Goal: Transaction & Acquisition: Purchase product/service

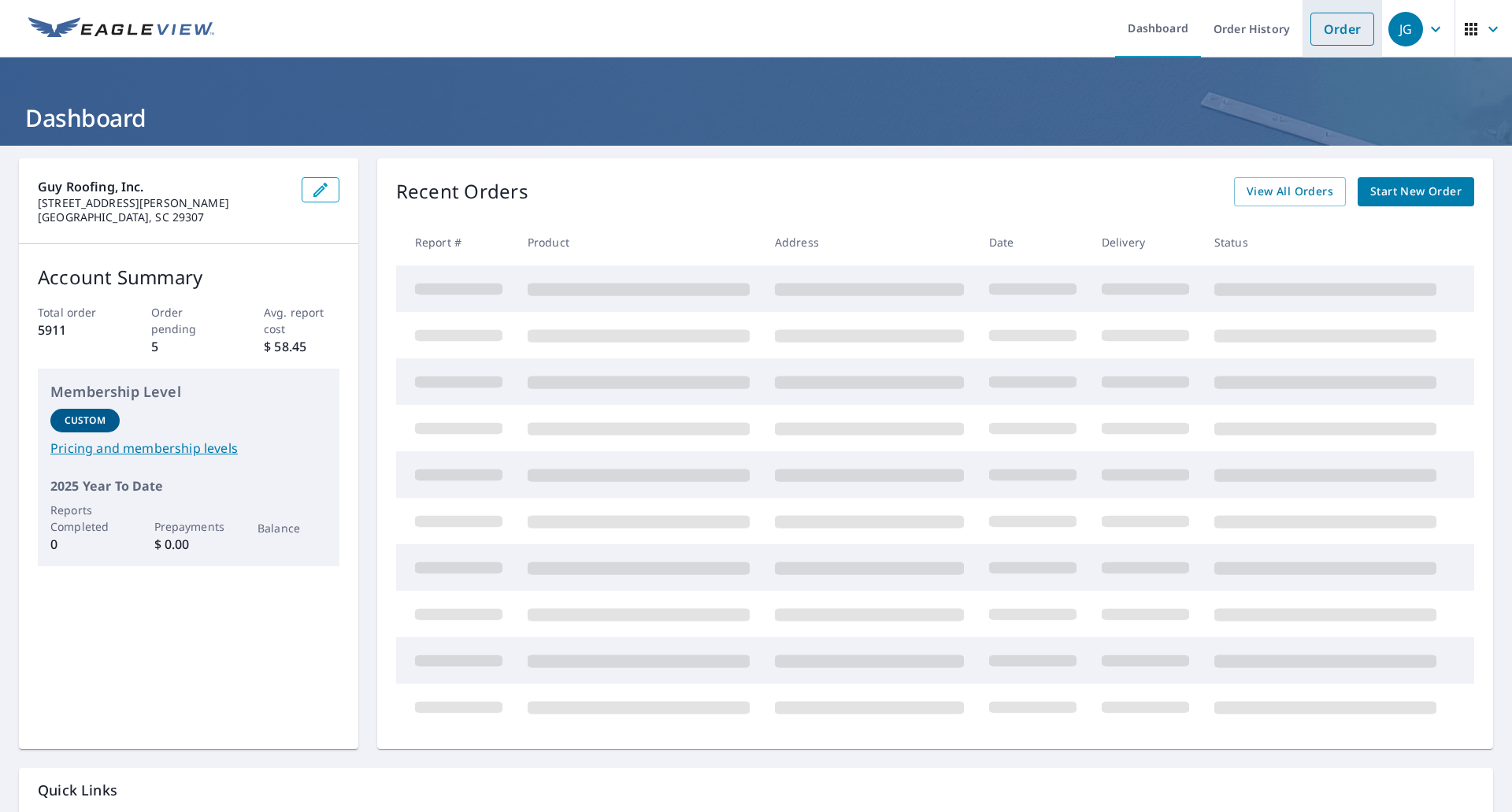
click at [1312, 34] on link "Order" at bounding box center [1343, 29] width 64 height 33
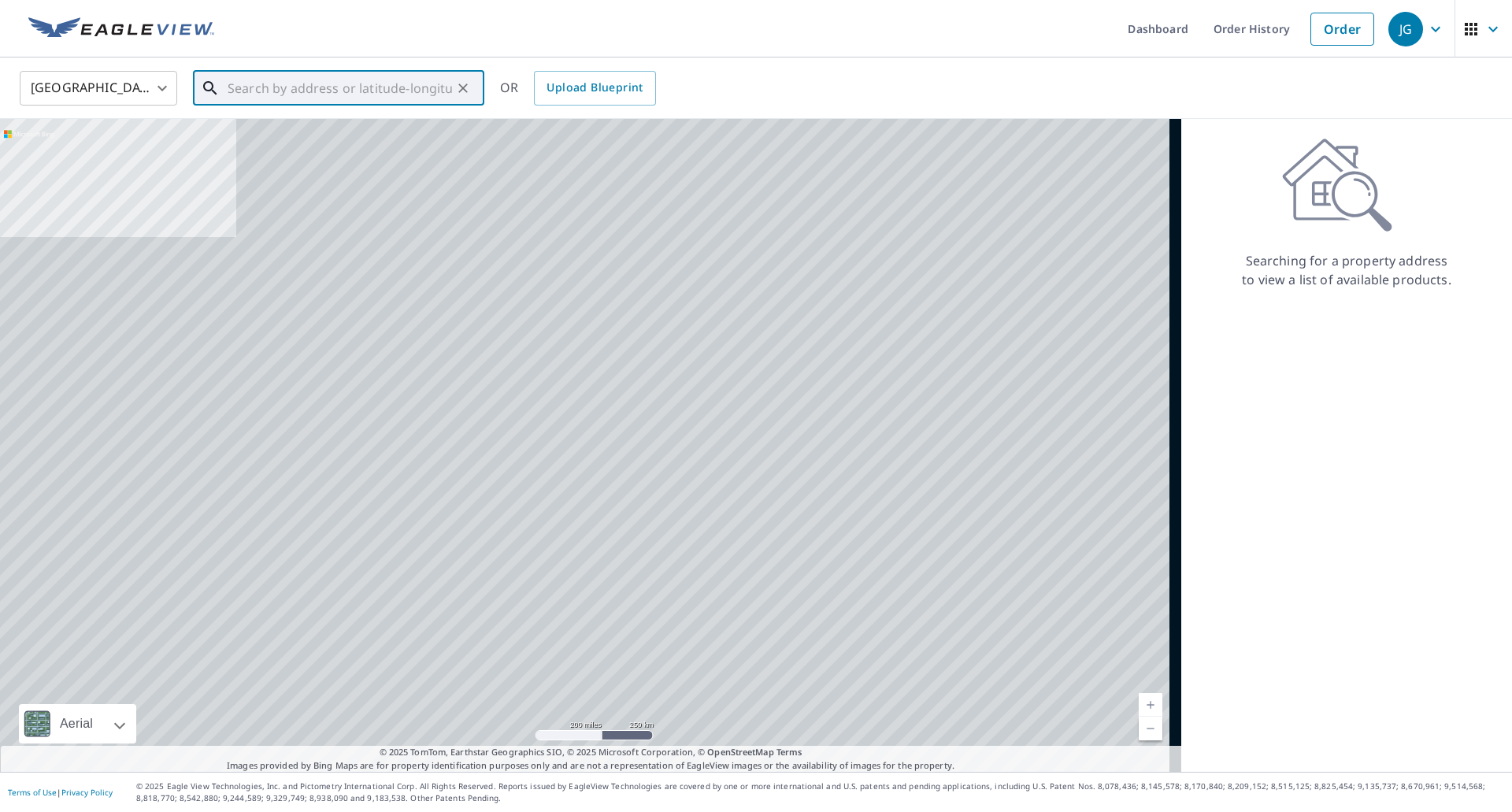
click at [356, 73] on input "text" at bounding box center [340, 88] width 224 height 44
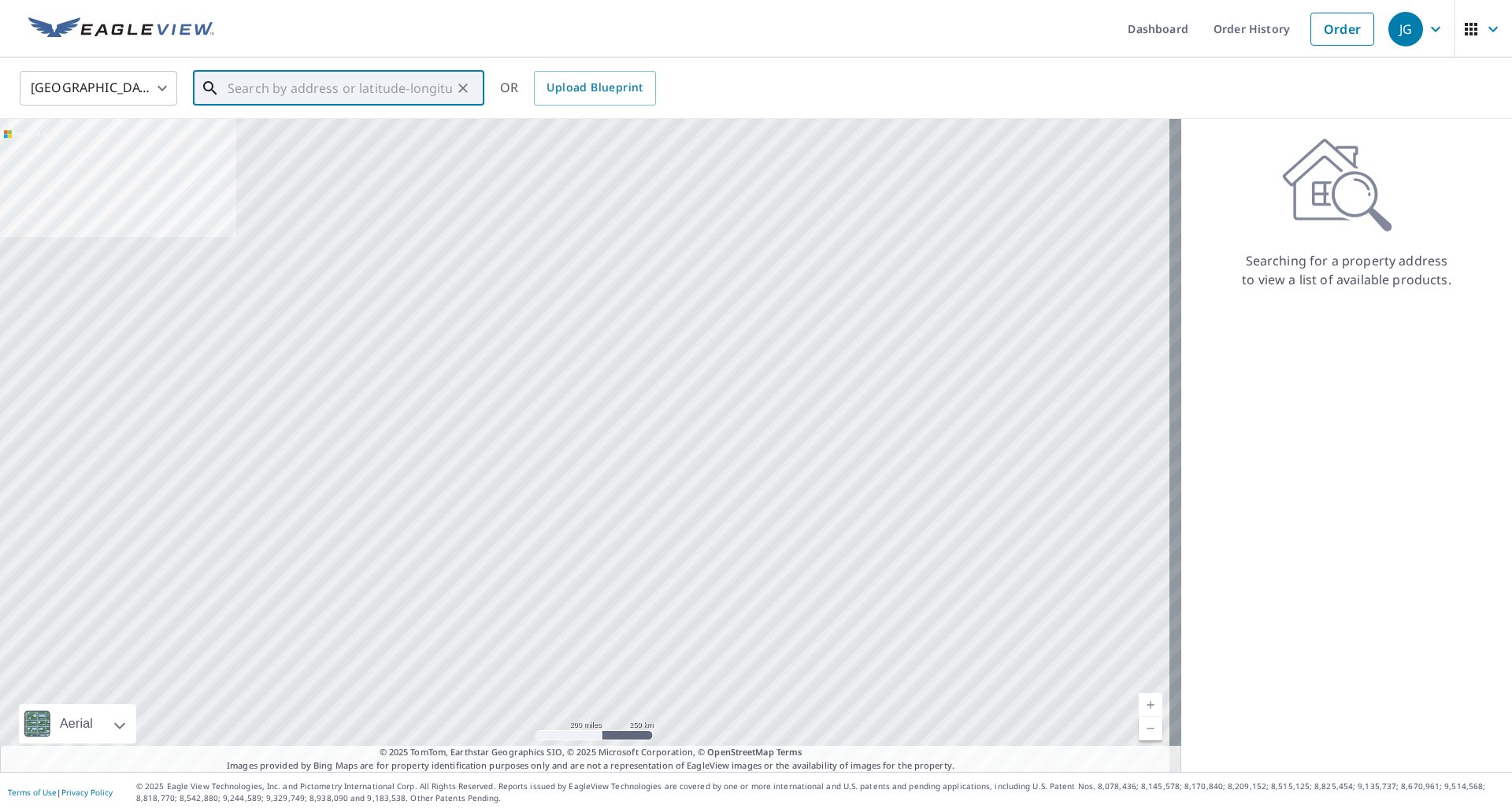
paste input "[STREET_ADDRESS]"
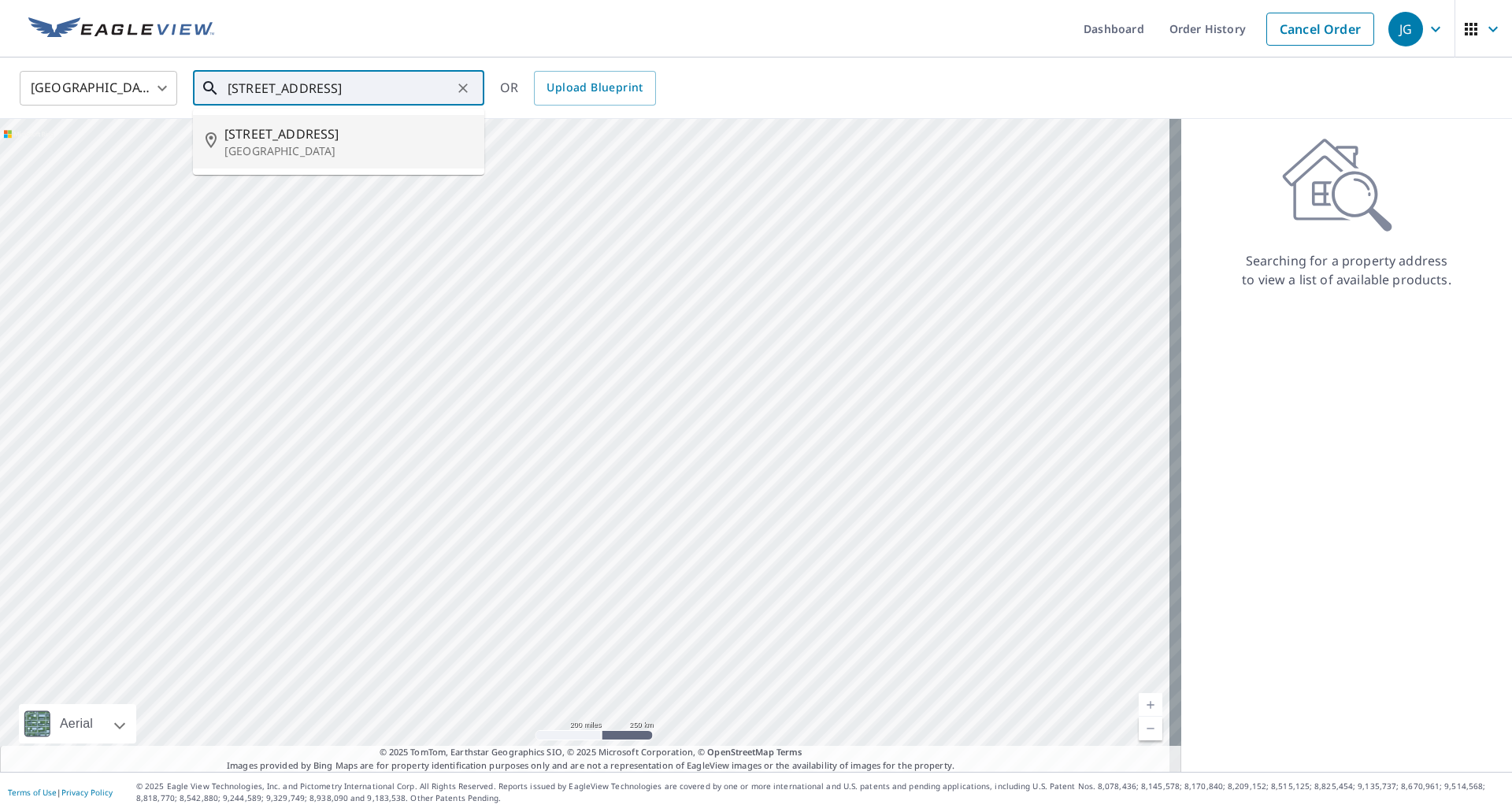
click at [372, 116] on li "[STREET_ADDRESS]" at bounding box center [339, 142] width 292 height 54
type input "[STREET_ADDRESS]"
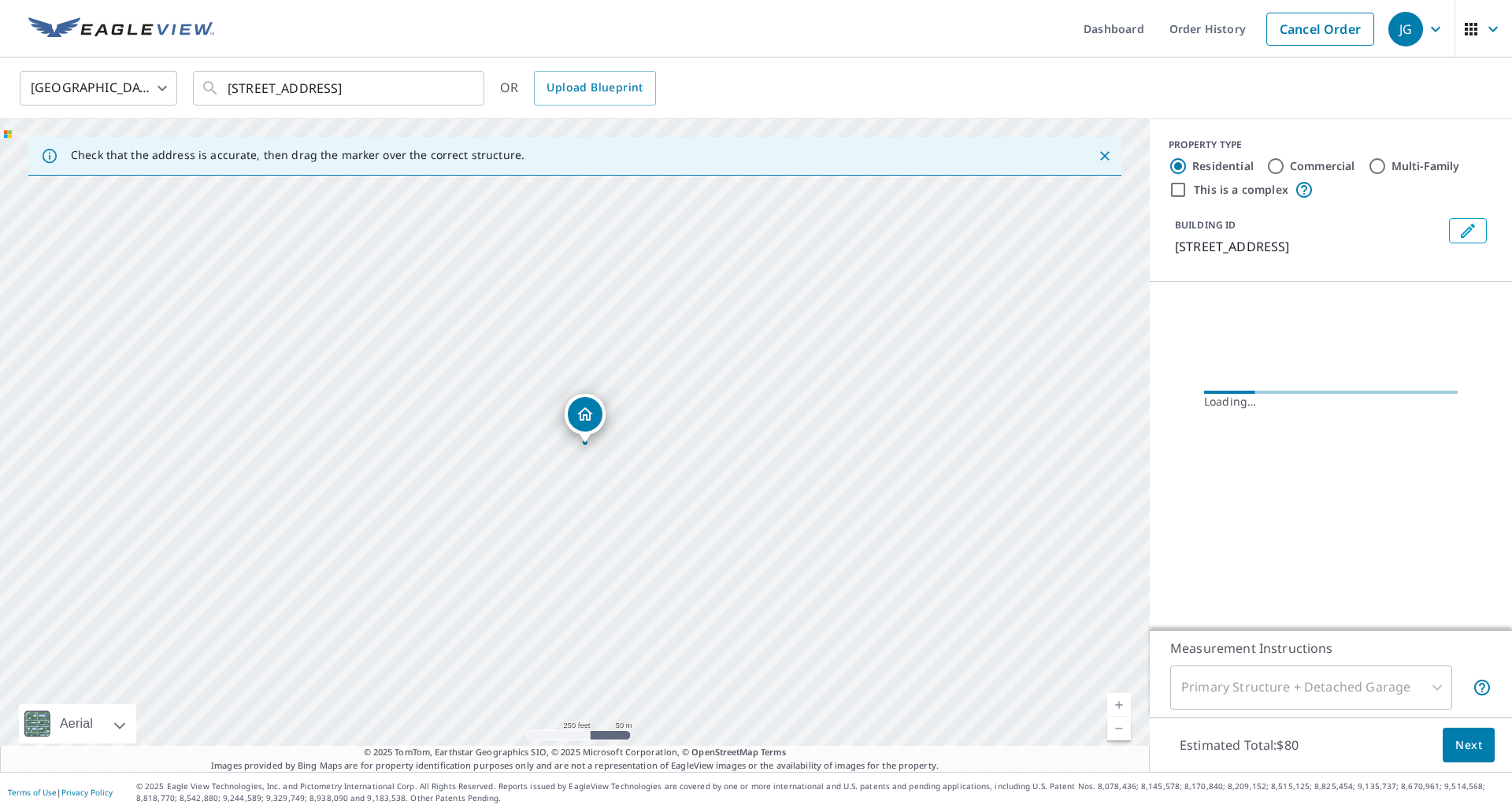
scroll to position [0, 0]
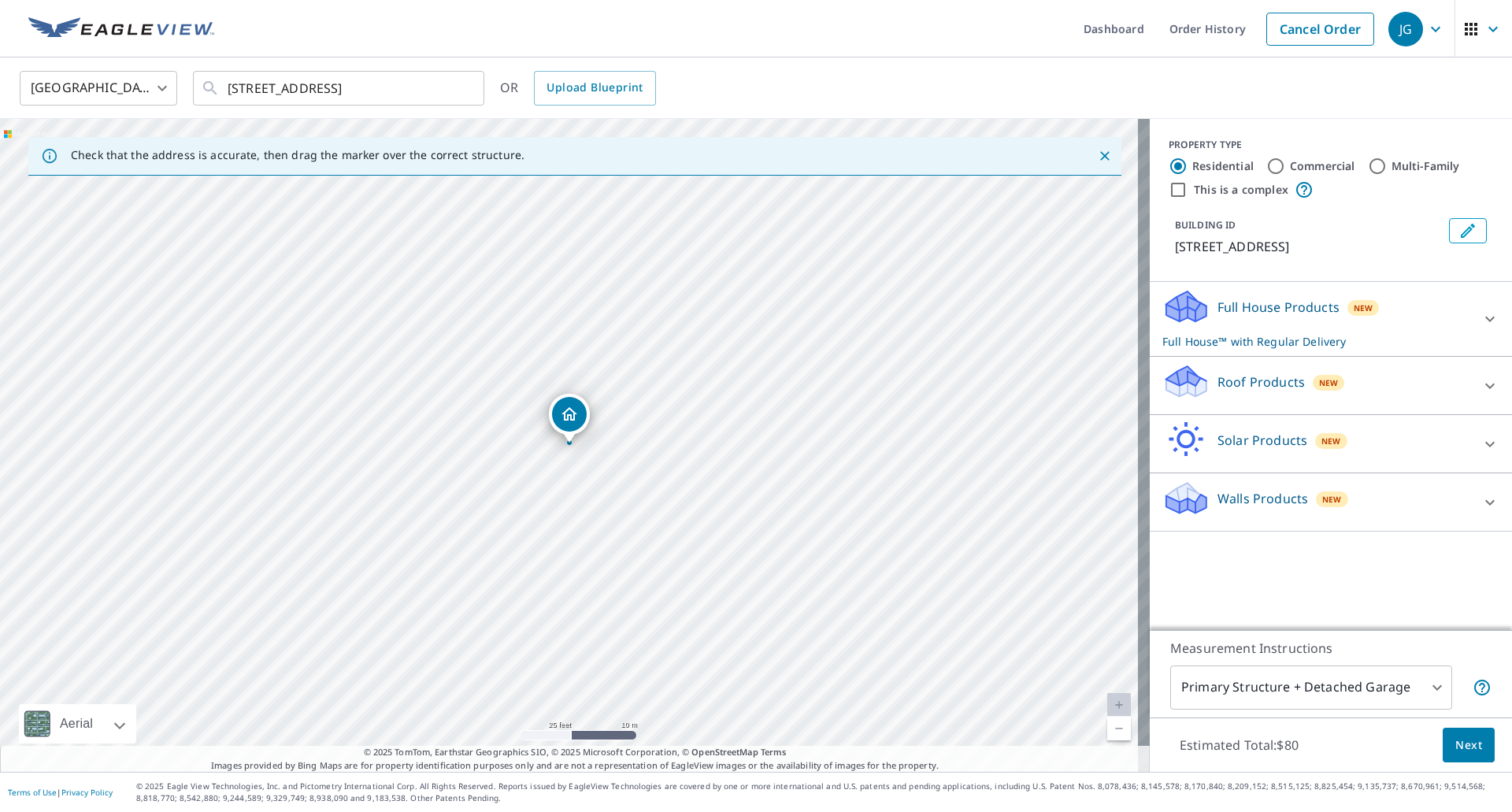
click at [1210, 191] on label "This is a complex" at bounding box center [1241, 190] width 94 height 16
click at [1188, 191] on input "This is a complex" at bounding box center [1178, 190] width 19 height 19
checkbox input "true"
radio input "false"
radio input "true"
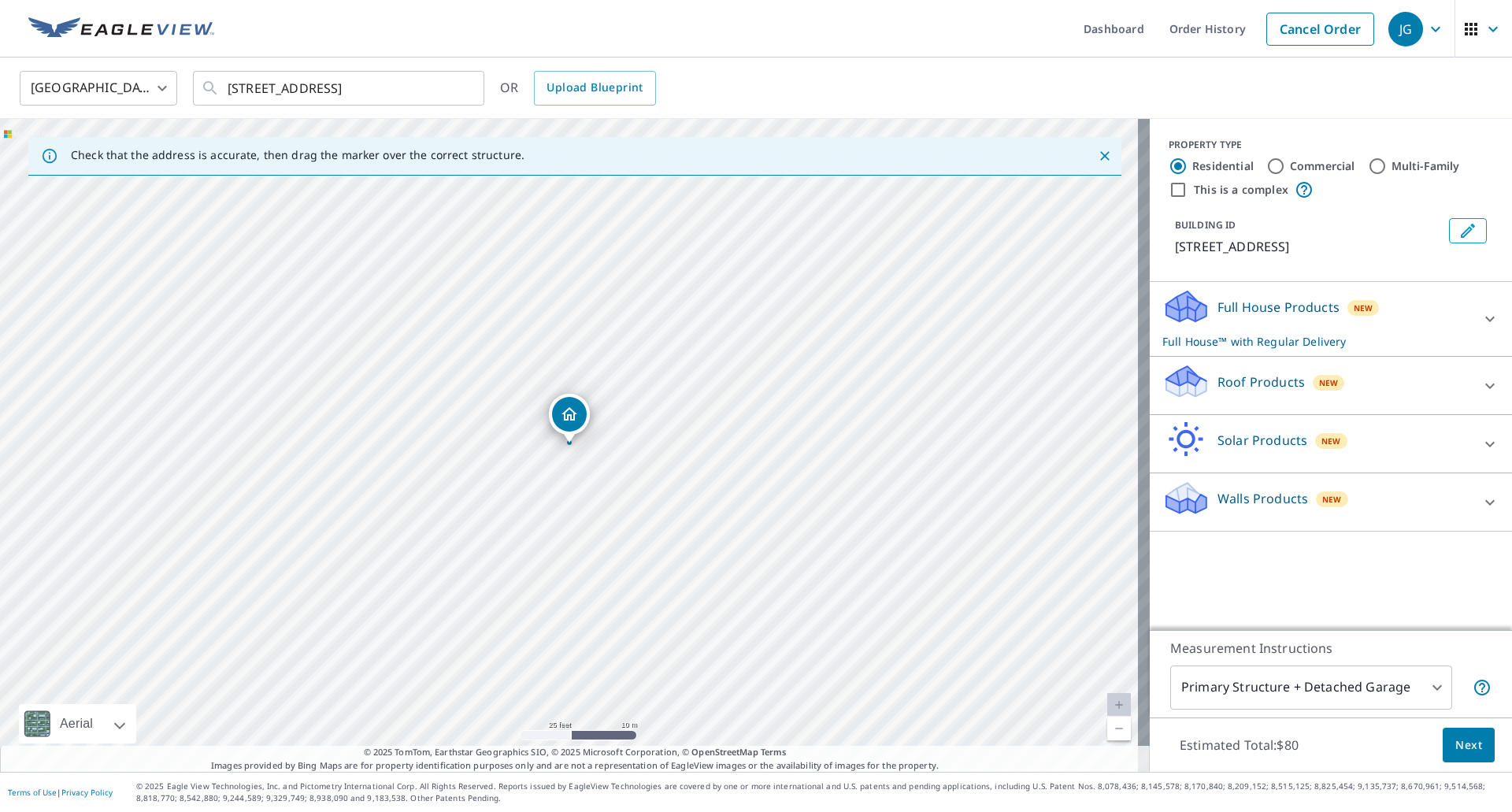
type input "4"
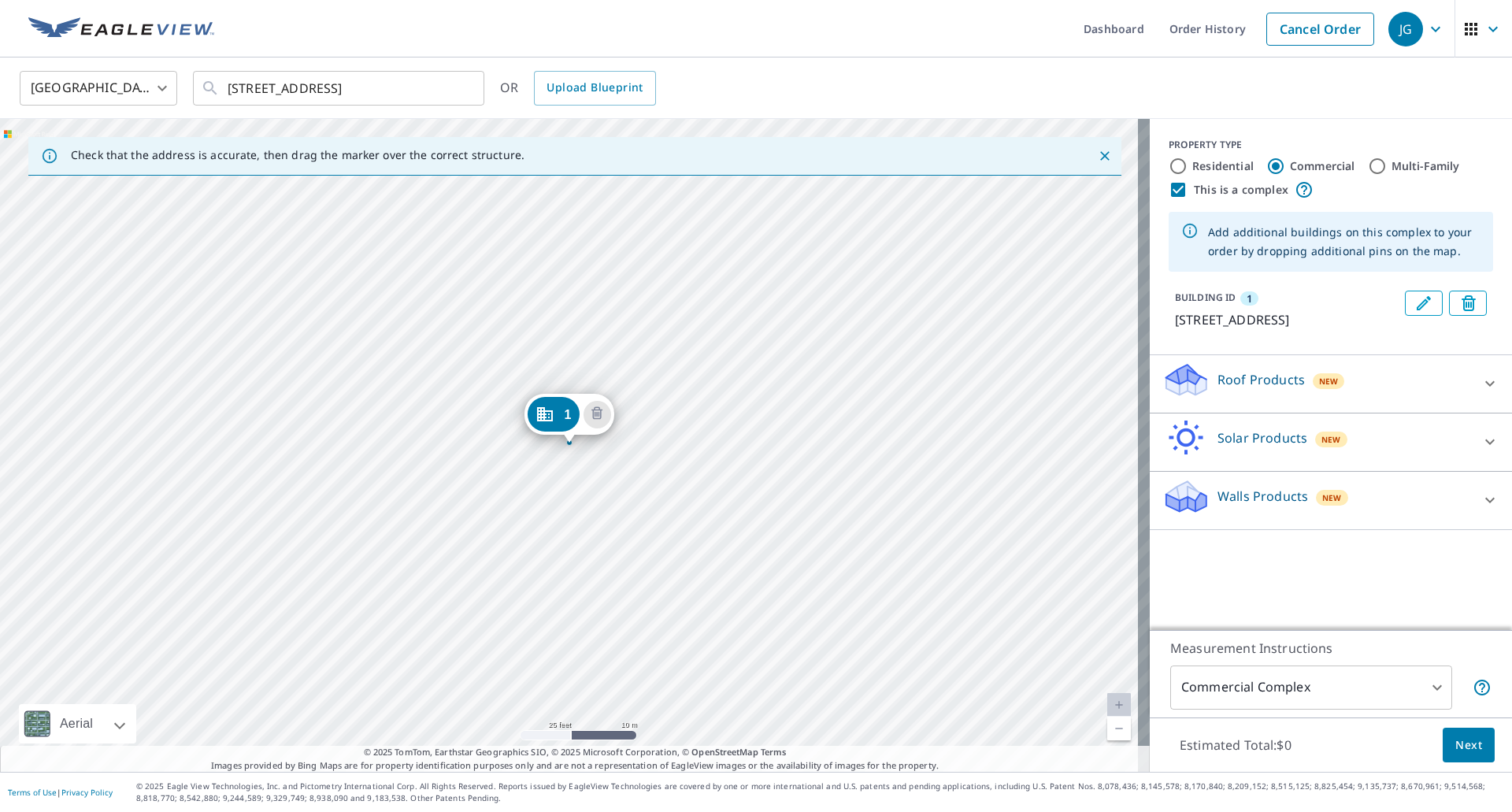
click at [1257, 390] on p "Roof Products" at bounding box center [1262, 379] width 88 height 19
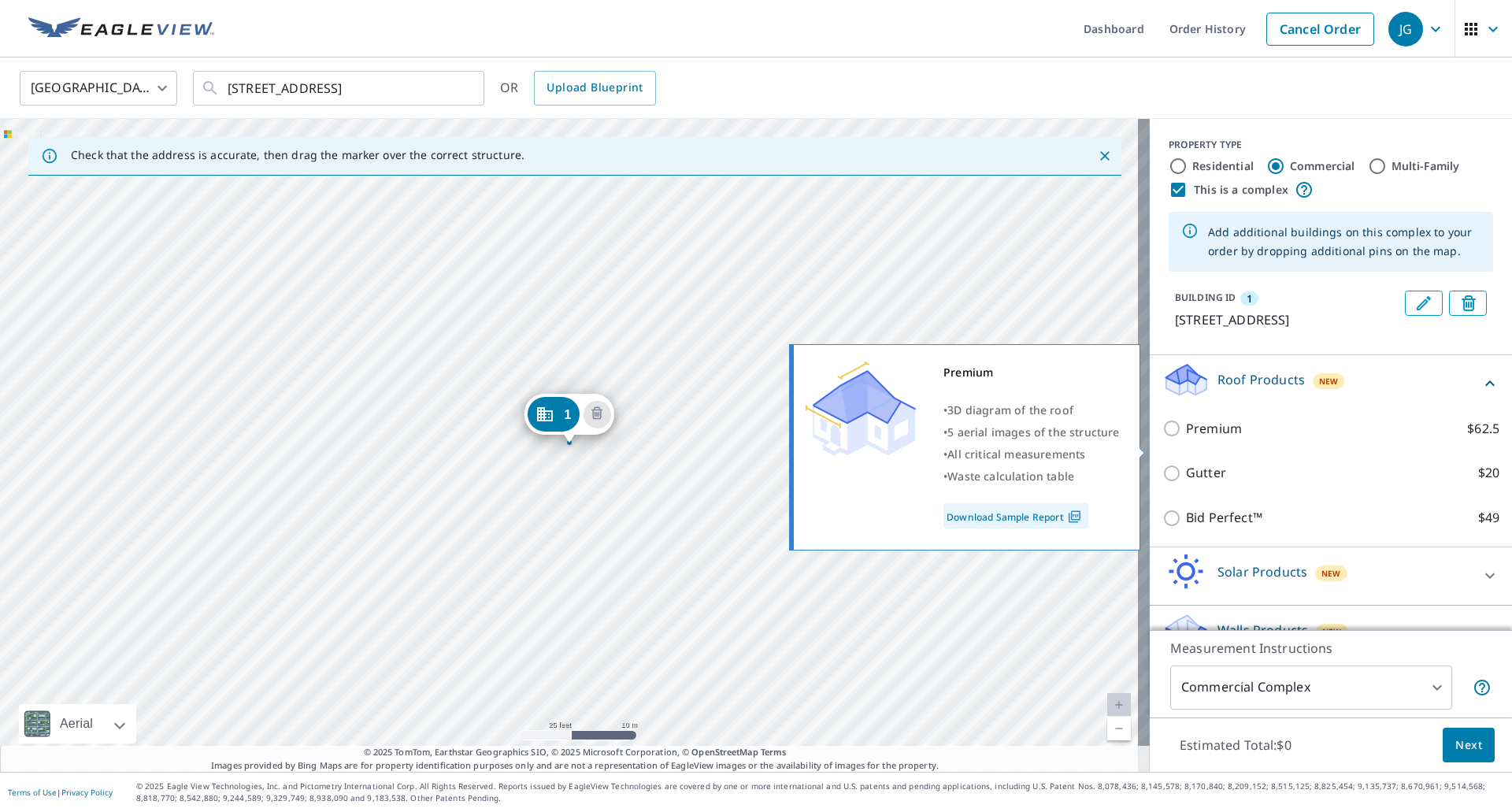
click at [1197, 438] on p "Premium" at bounding box center [1214, 428] width 56 height 19
click at [1186, 438] on input "Premium $62.5" at bounding box center [1174, 428] width 24 height 19
checkbox input "true"
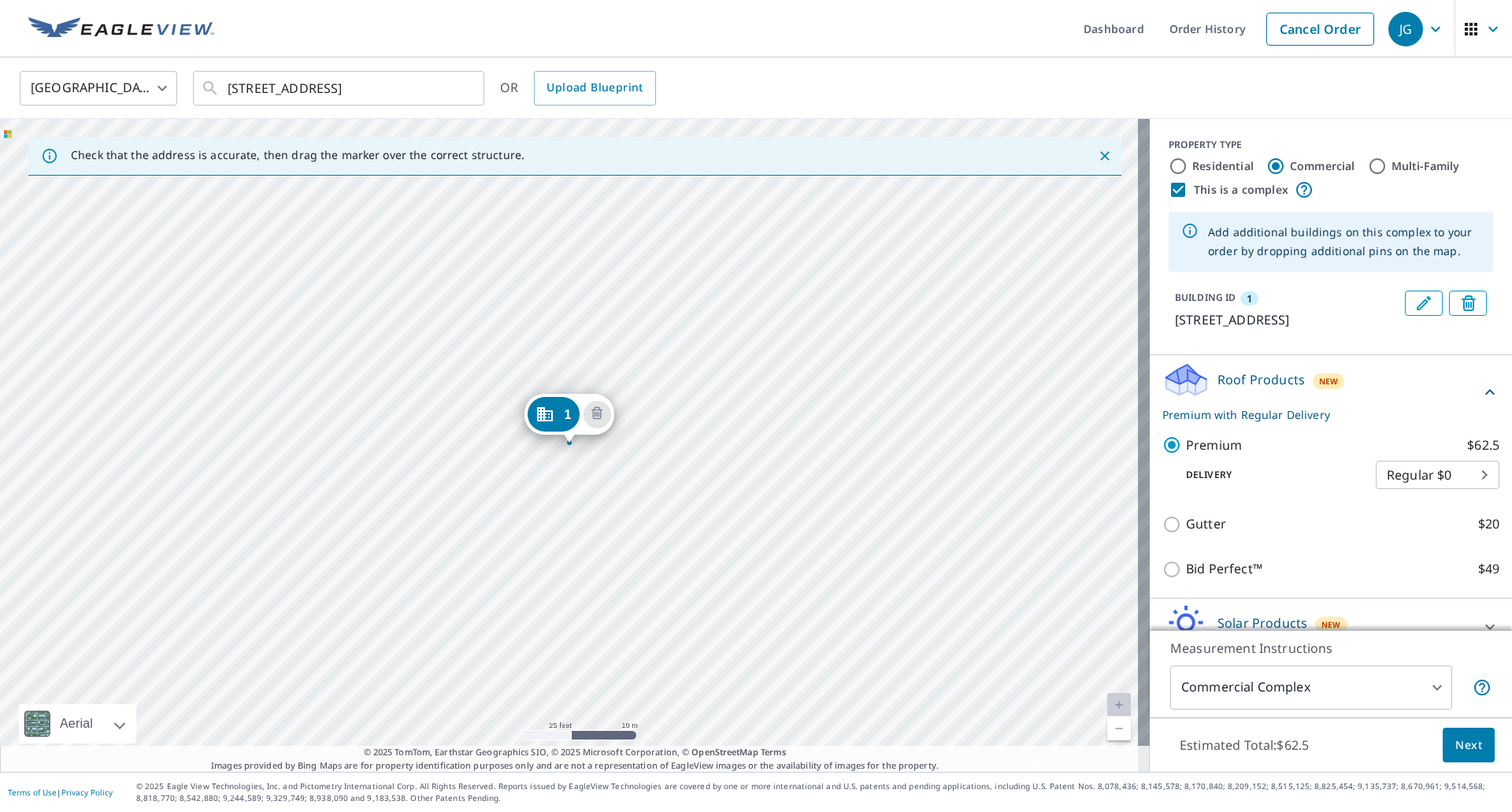
click at [921, 310] on div "1 [STREET_ADDRESS]" at bounding box center [575, 445] width 1150 height 653
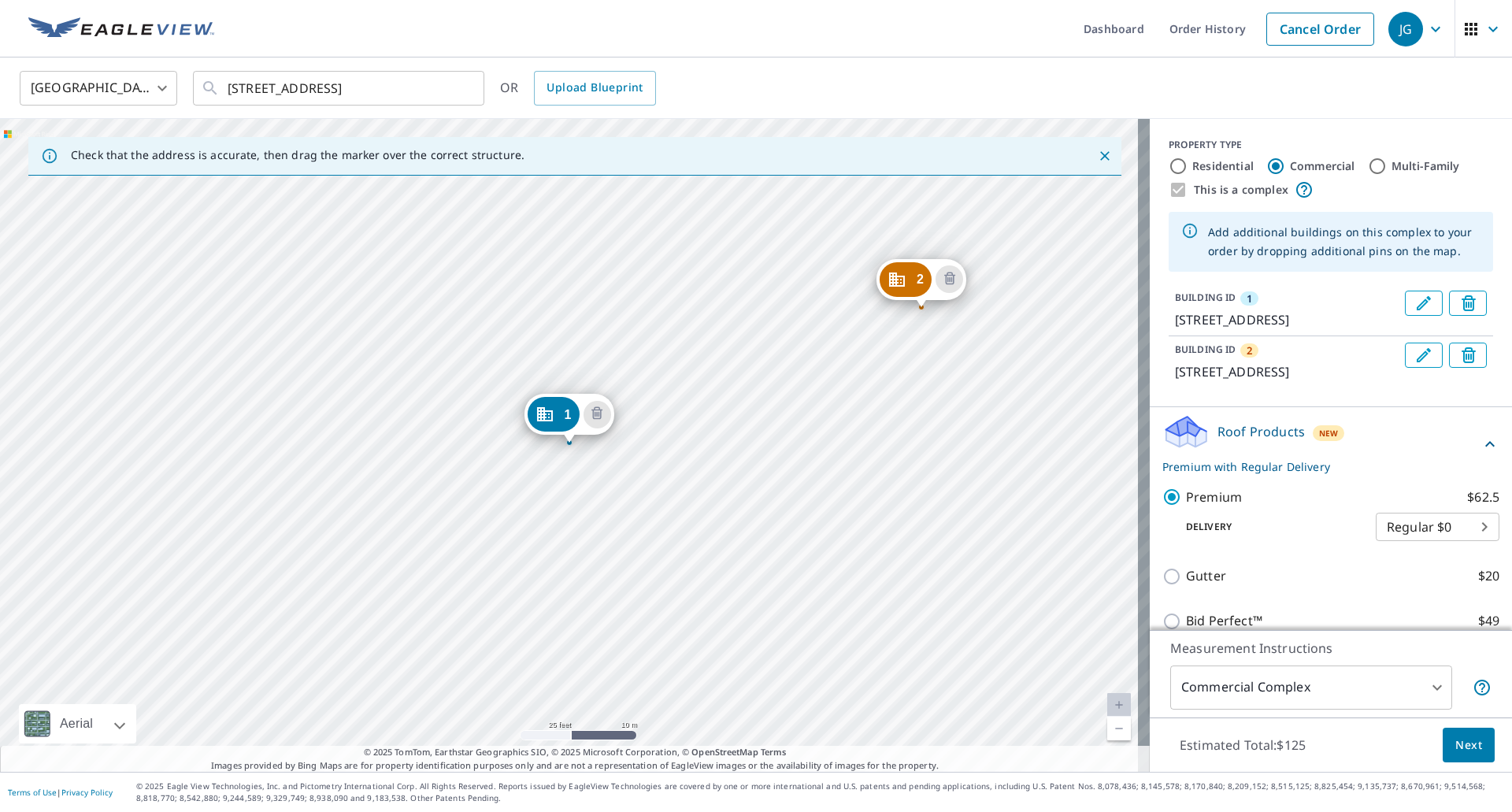
click at [847, 406] on div "2 [STREET_ADDRESS] 1 [STREET_ADDRESS]" at bounding box center [575, 445] width 1150 height 653
click at [847, 407] on div "2 [STREET_ADDRESS] 1 [STREET_ADDRESS]" at bounding box center [575, 445] width 1150 height 653
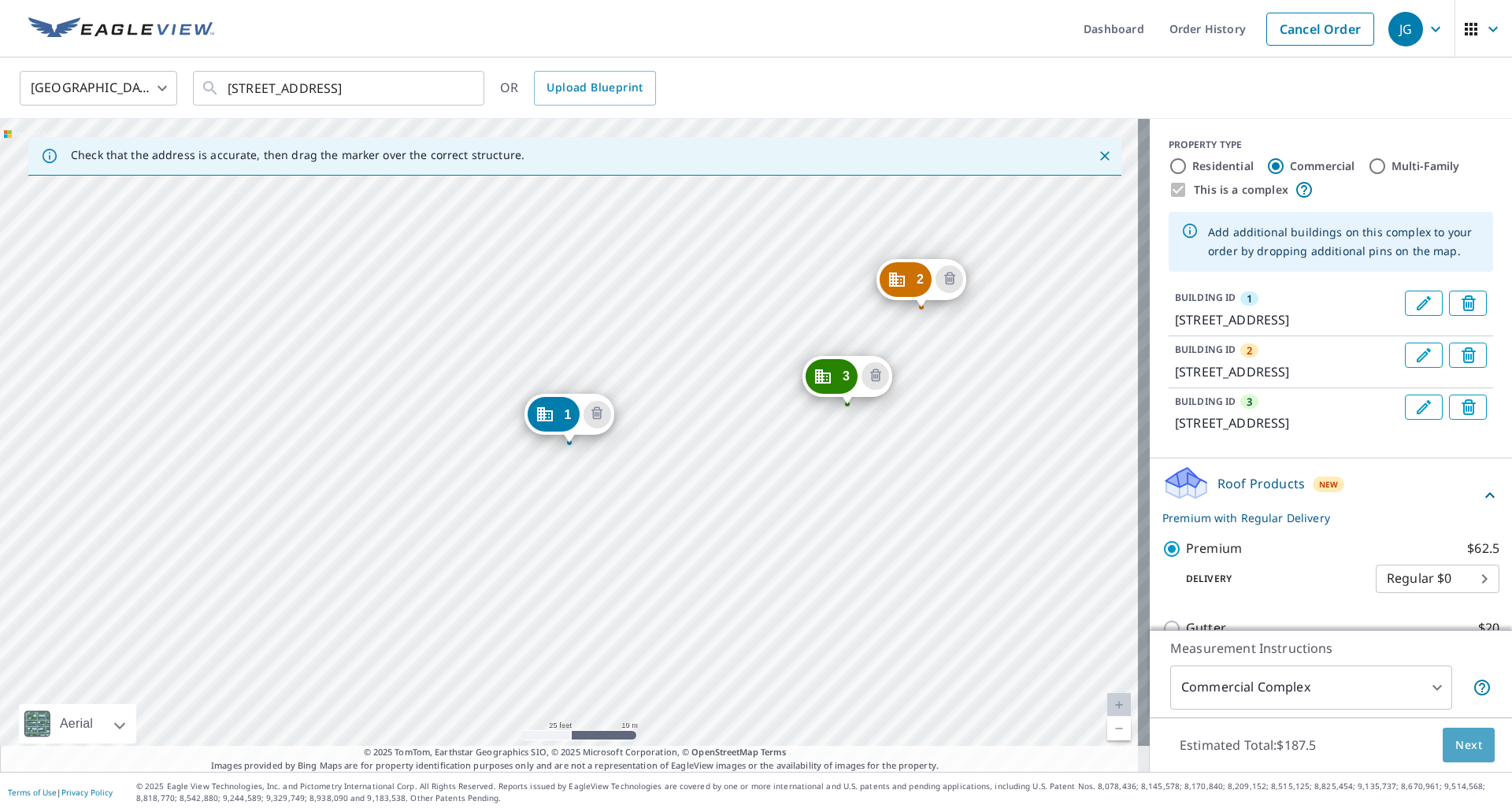
click at [1457, 742] on span "Next" at bounding box center [1469, 745] width 27 height 19
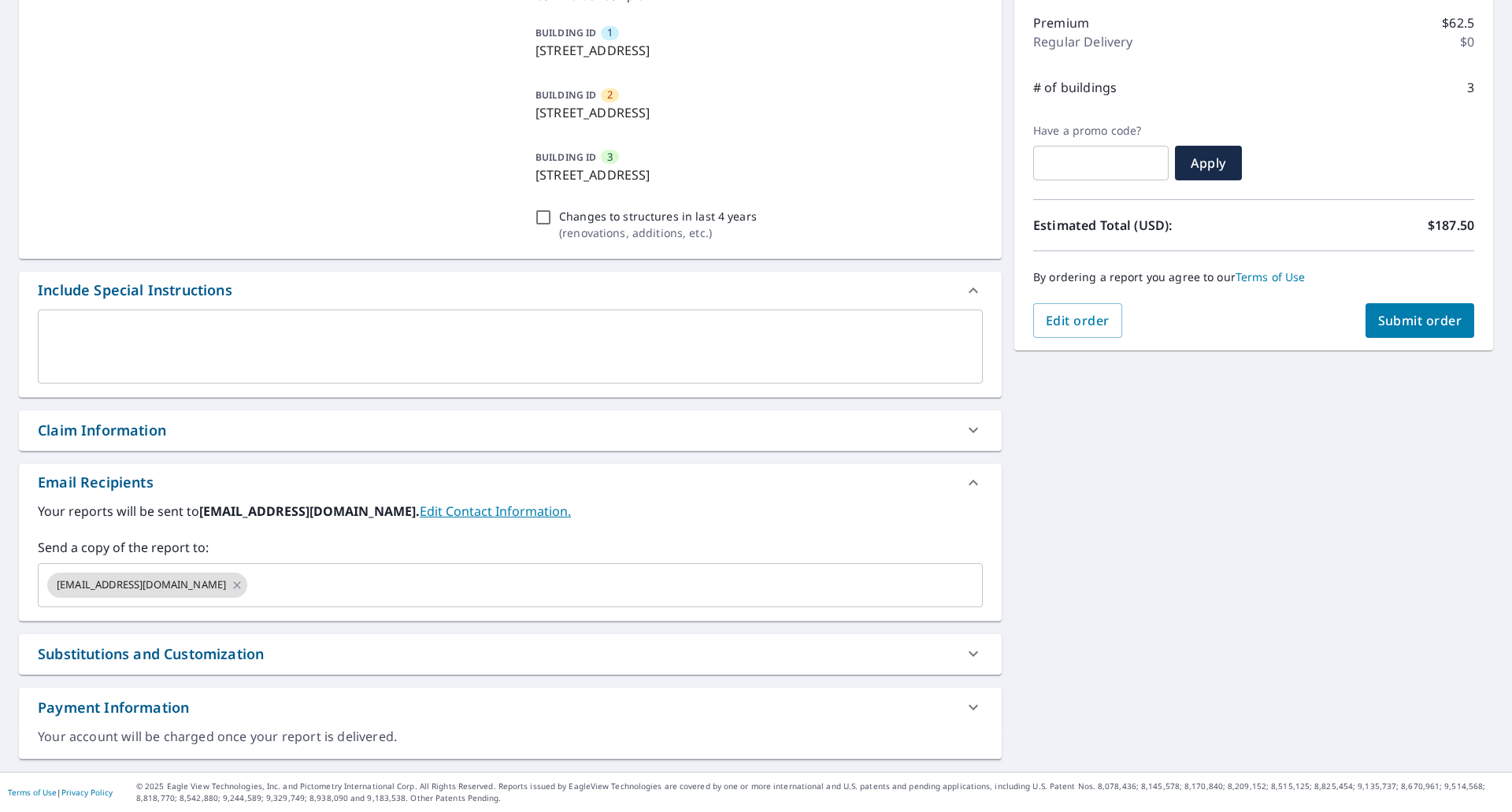
scroll to position [198, 0]
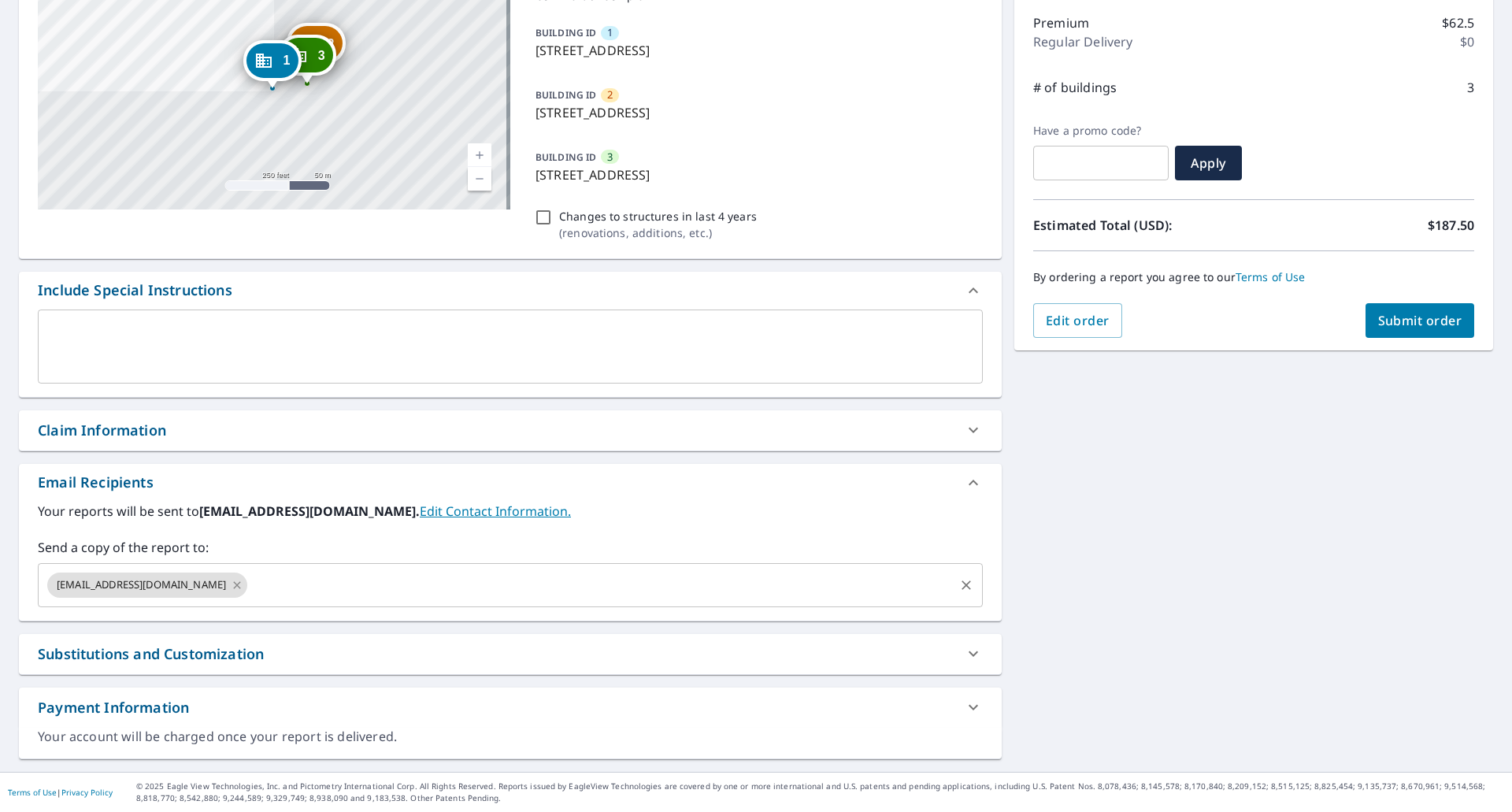
click at [231, 584] on icon at bounding box center [237, 585] width 13 height 18
checkbox input "true"
click at [185, 589] on input "d" at bounding box center [498, 586] width 907 height 30
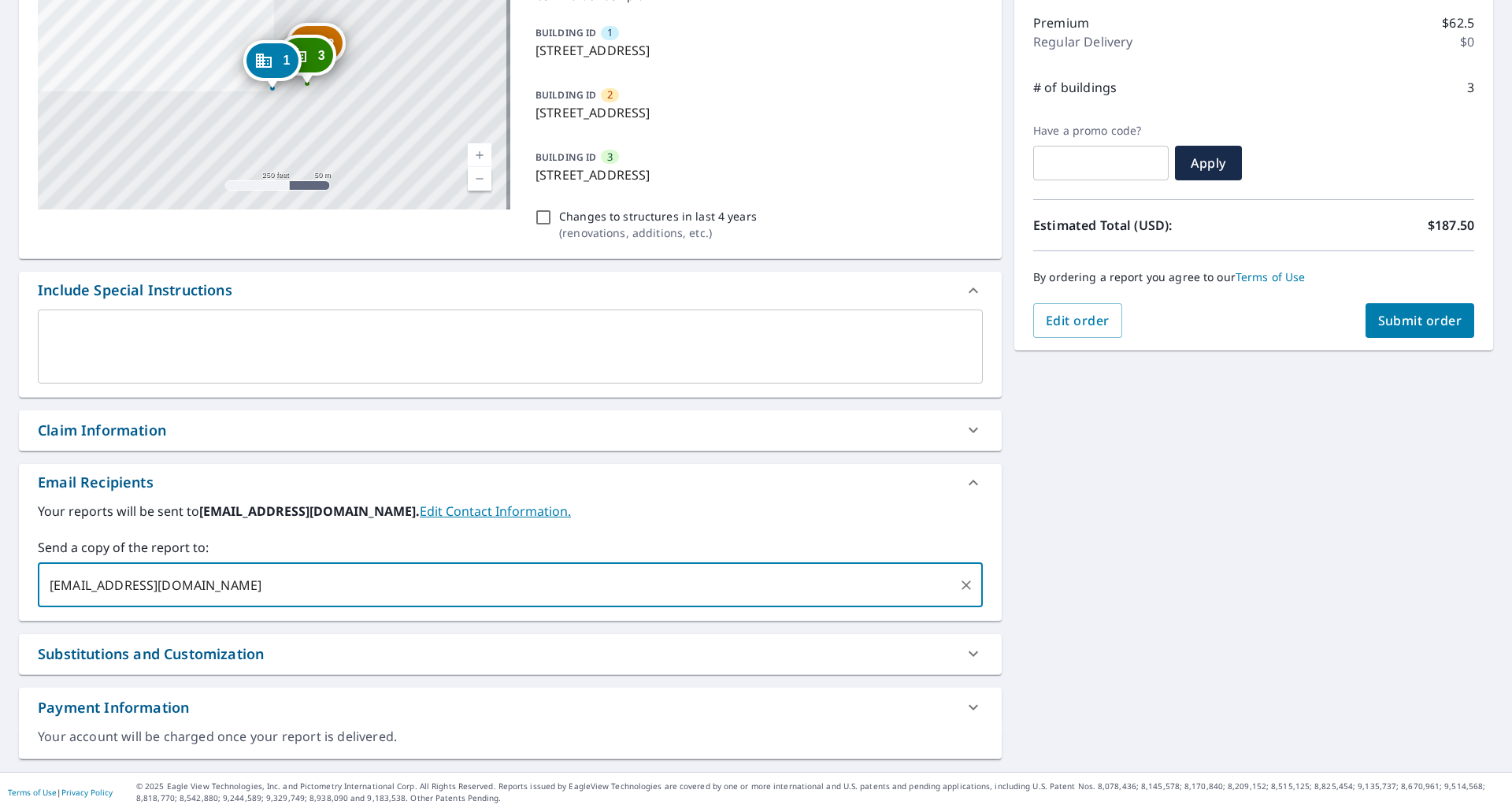
type input "[EMAIL_ADDRESS][DOMAIN_NAME]"
click at [1399, 320] on span "Submit order" at bounding box center [1420, 320] width 84 height 18
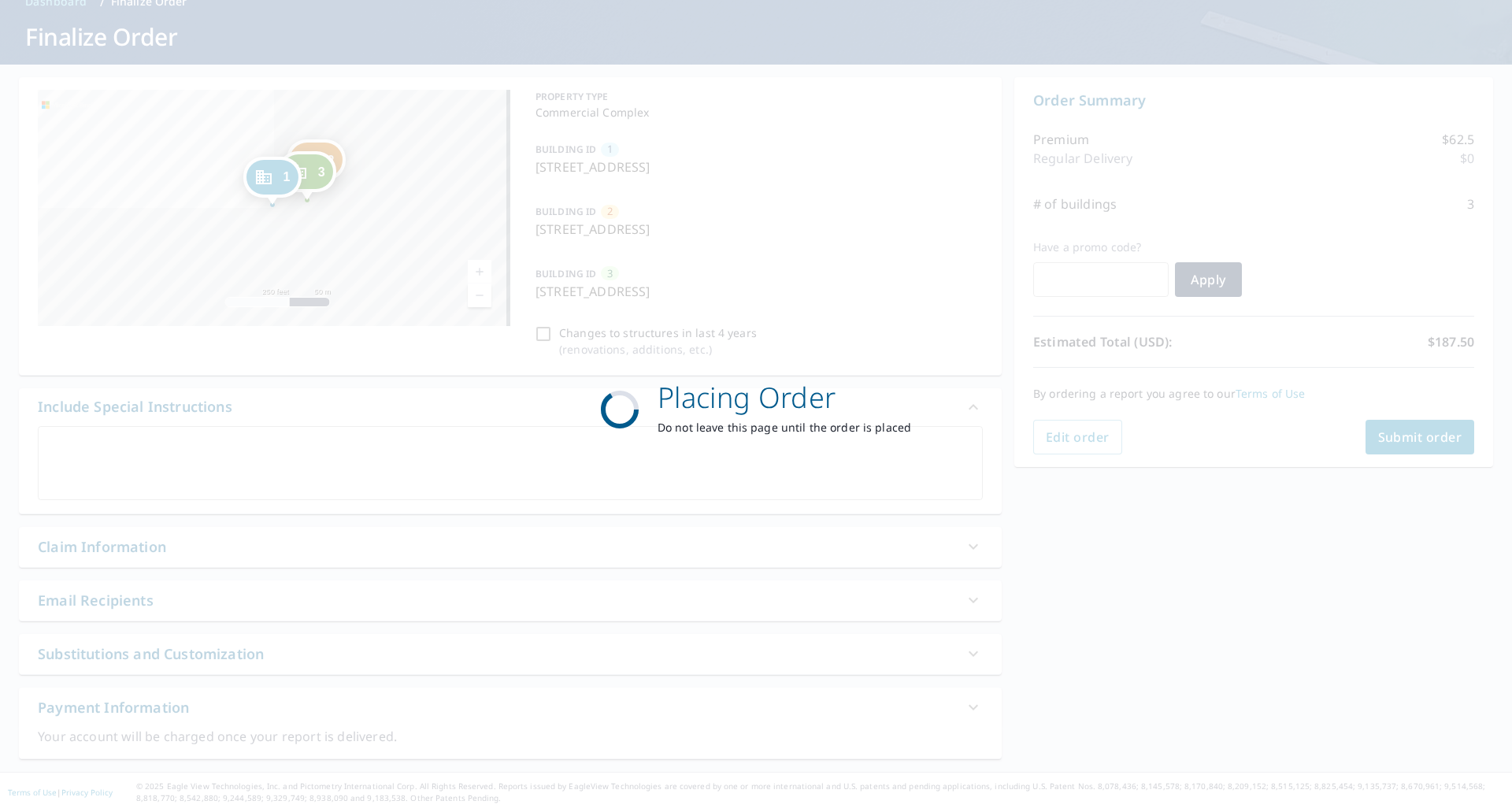
checkbox input "true"
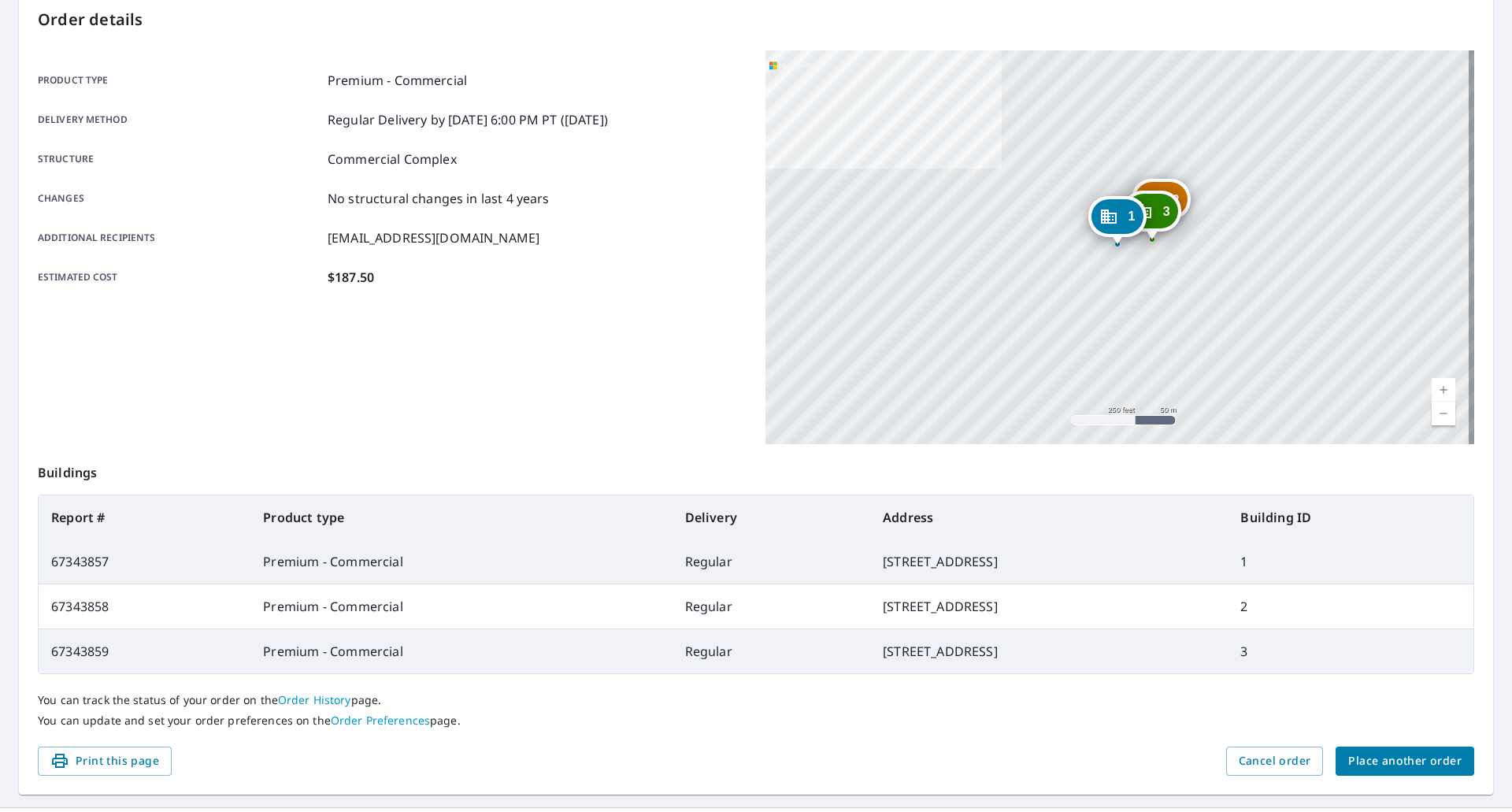
scroll to position [205, 0]
